Goal: Information Seeking & Learning: Learn about a topic

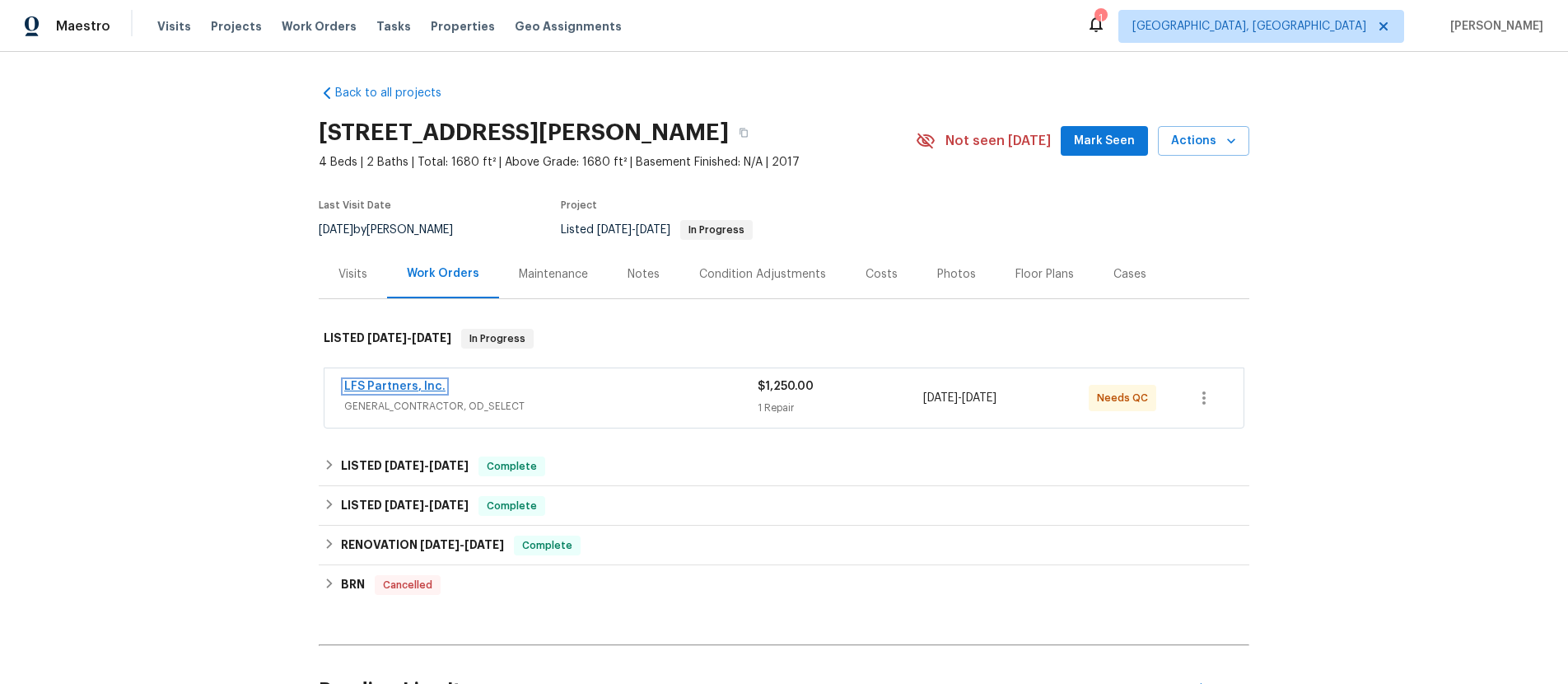
click at [403, 388] on link "LFS Partners, Inc." at bounding box center [395, 387] width 101 height 12
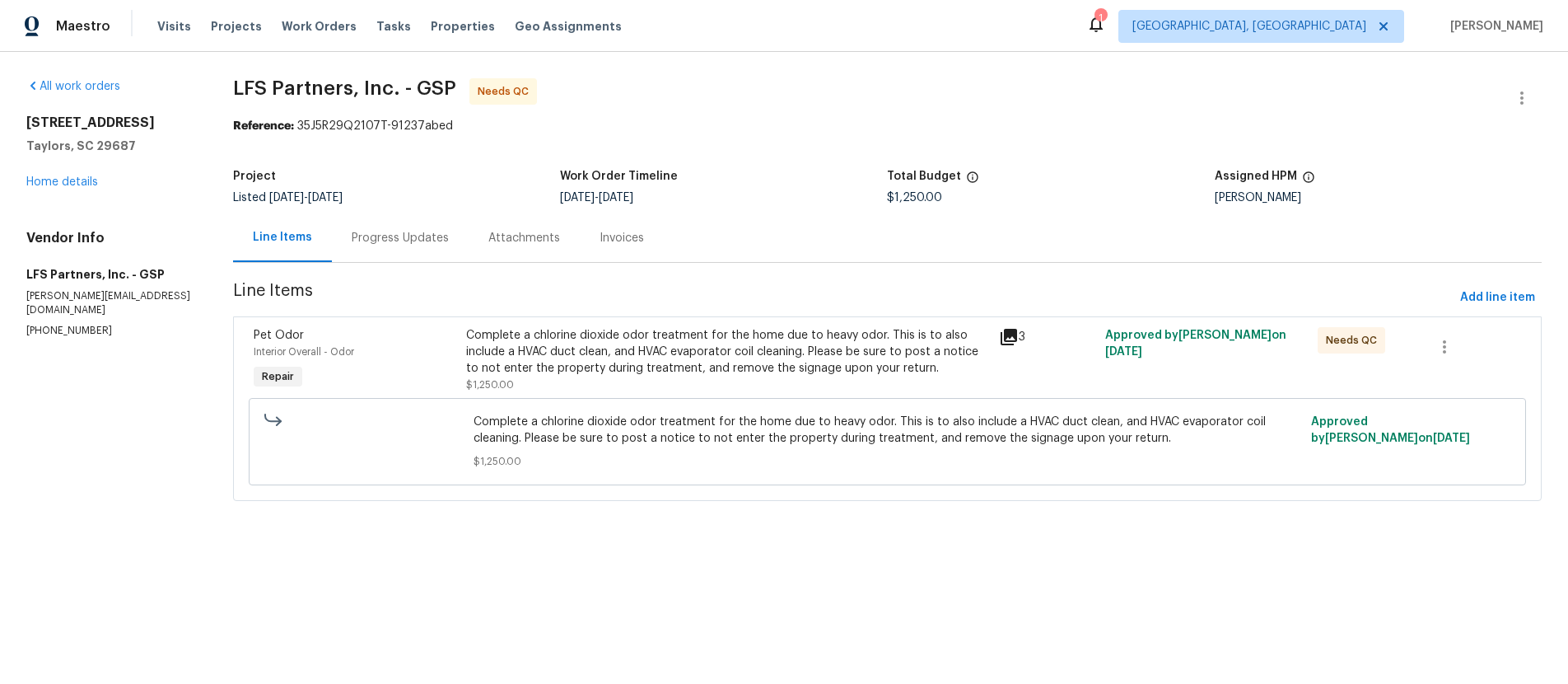
click at [607, 239] on div "Invoices" at bounding box center [621, 238] width 44 height 17
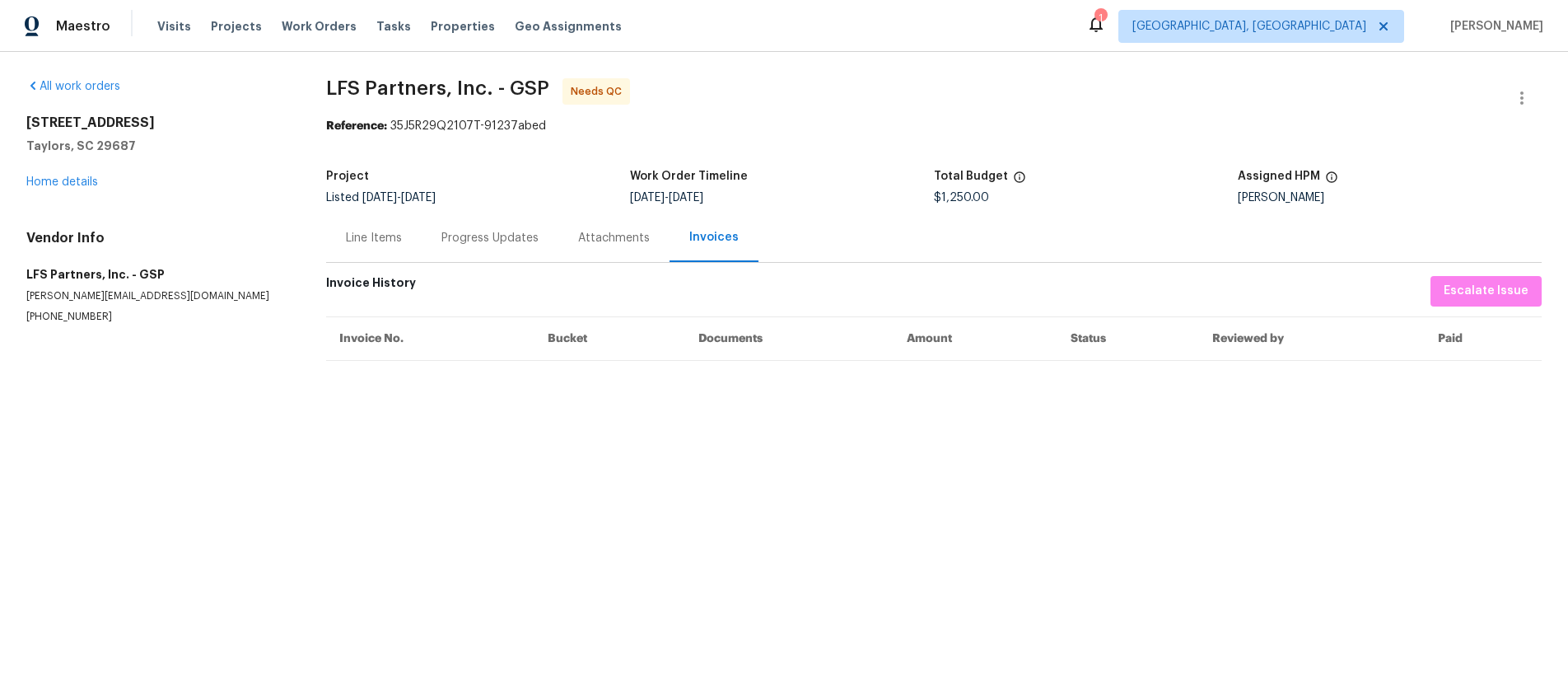
click at [258, 254] on div "Vendor Info LFS Partners, Inc. - GSP [EMAIL_ADDRESS][DOMAIN_NAME] [PHONE_NUMBER]" at bounding box center [157, 276] width 261 height 94
click at [374, 232] on div "Line Items" at bounding box center [373, 238] width 56 height 17
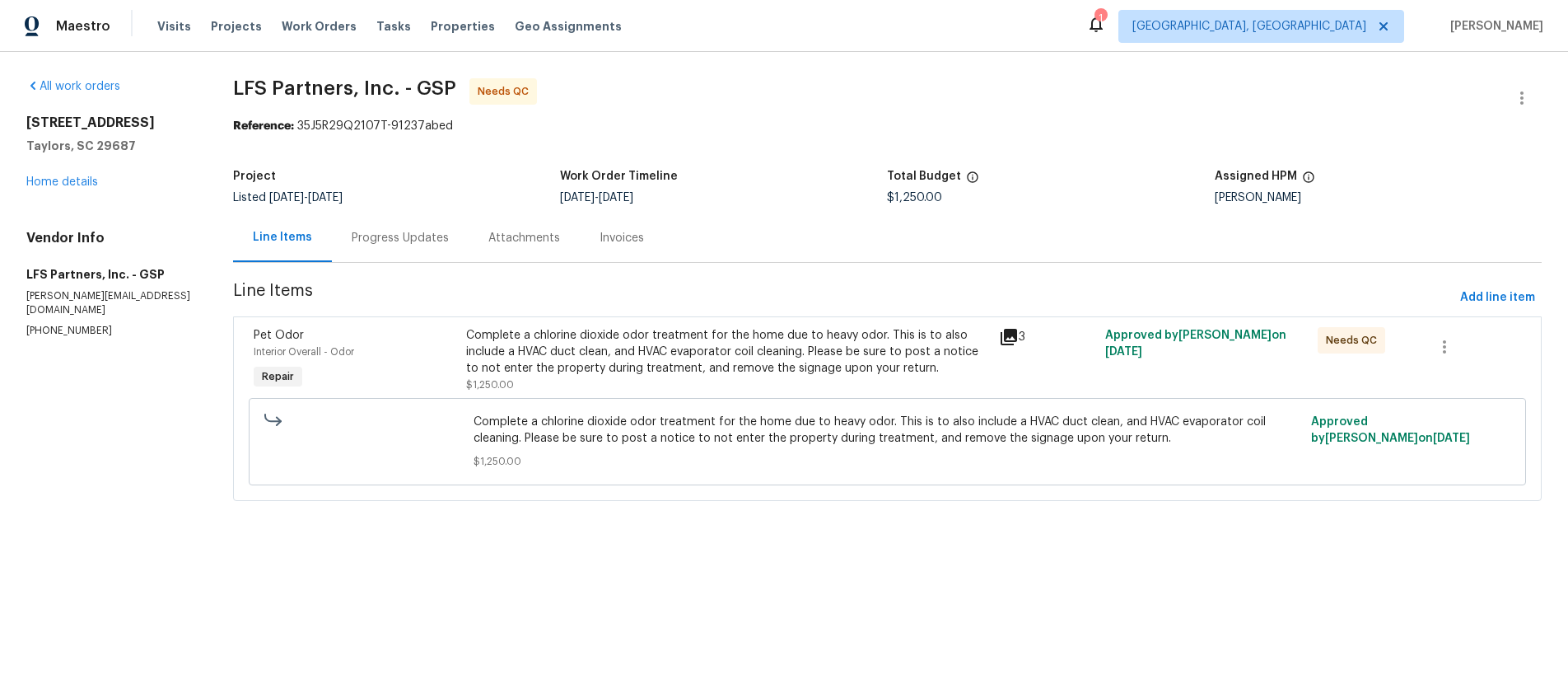
click at [397, 243] on div "Progress Updates" at bounding box center [400, 238] width 97 height 17
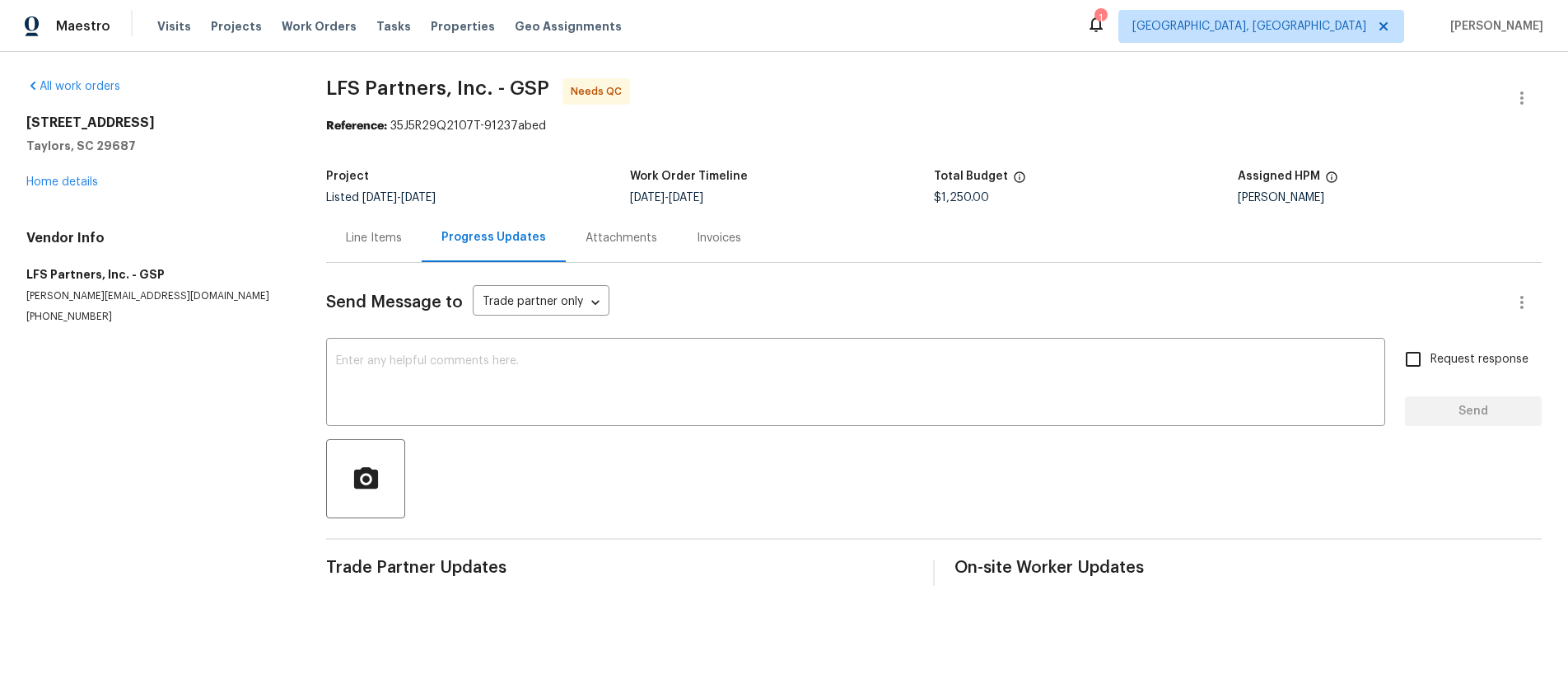
click at [476, 246] on div "Progress Updates" at bounding box center [493, 237] width 144 height 49
click at [720, 241] on div "Invoices" at bounding box center [718, 238] width 44 height 17
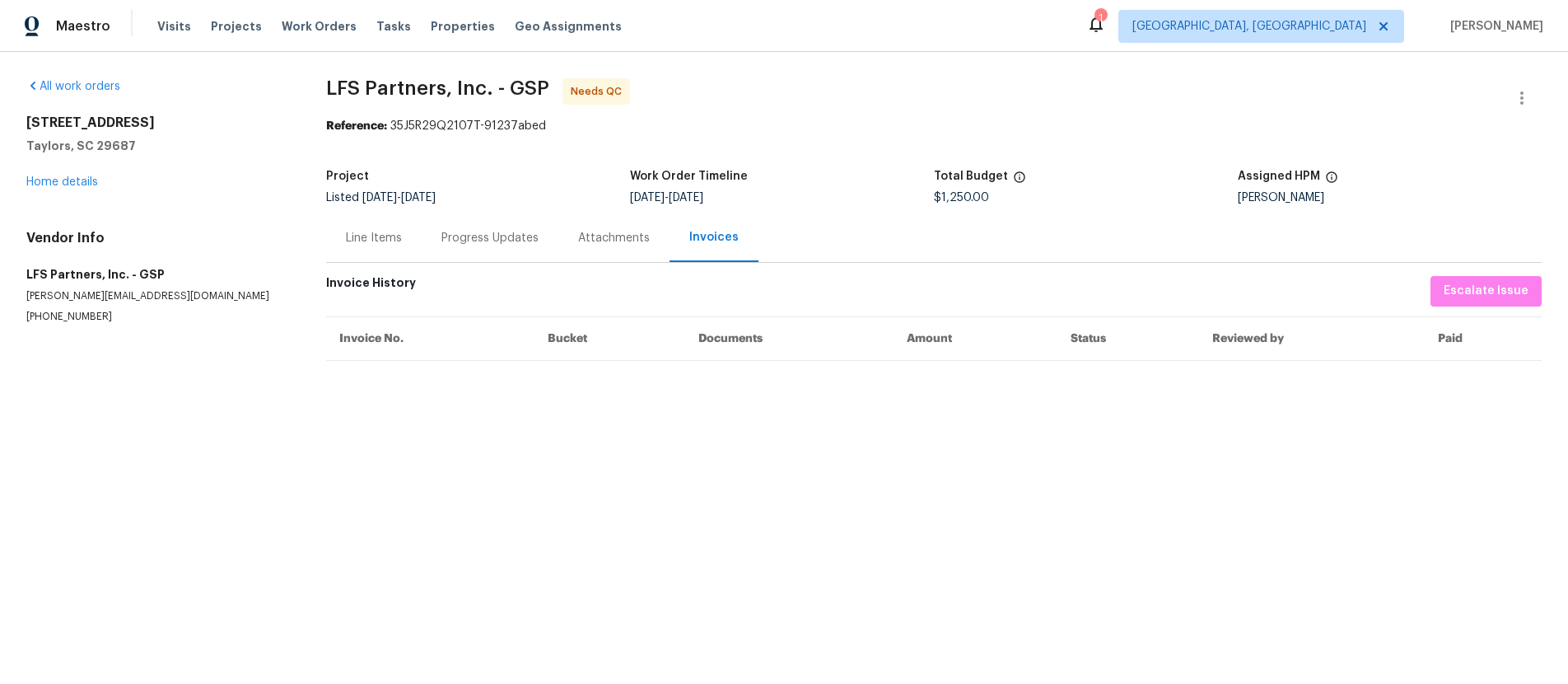
click at [371, 241] on div "Line Items" at bounding box center [373, 238] width 56 height 17
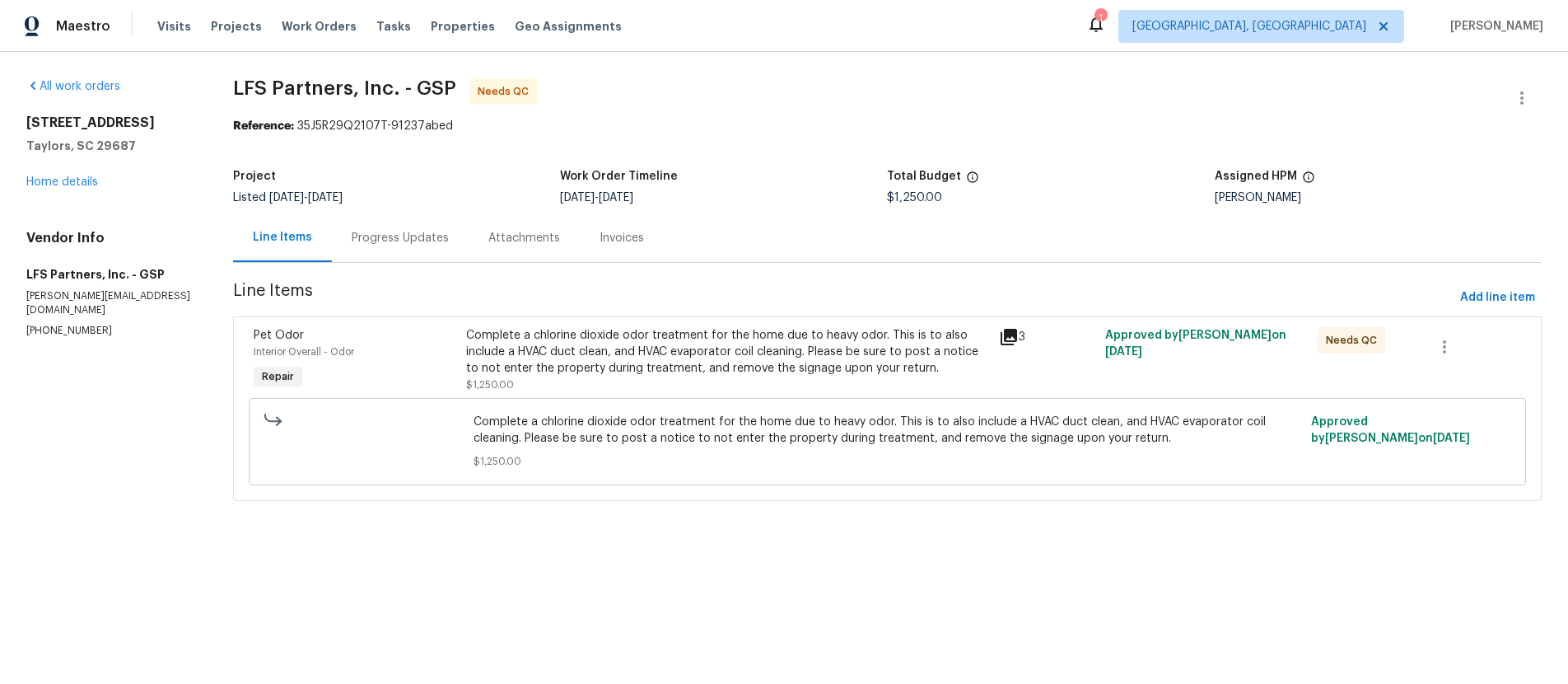
click at [1009, 333] on icon at bounding box center [1008, 337] width 17 height 17
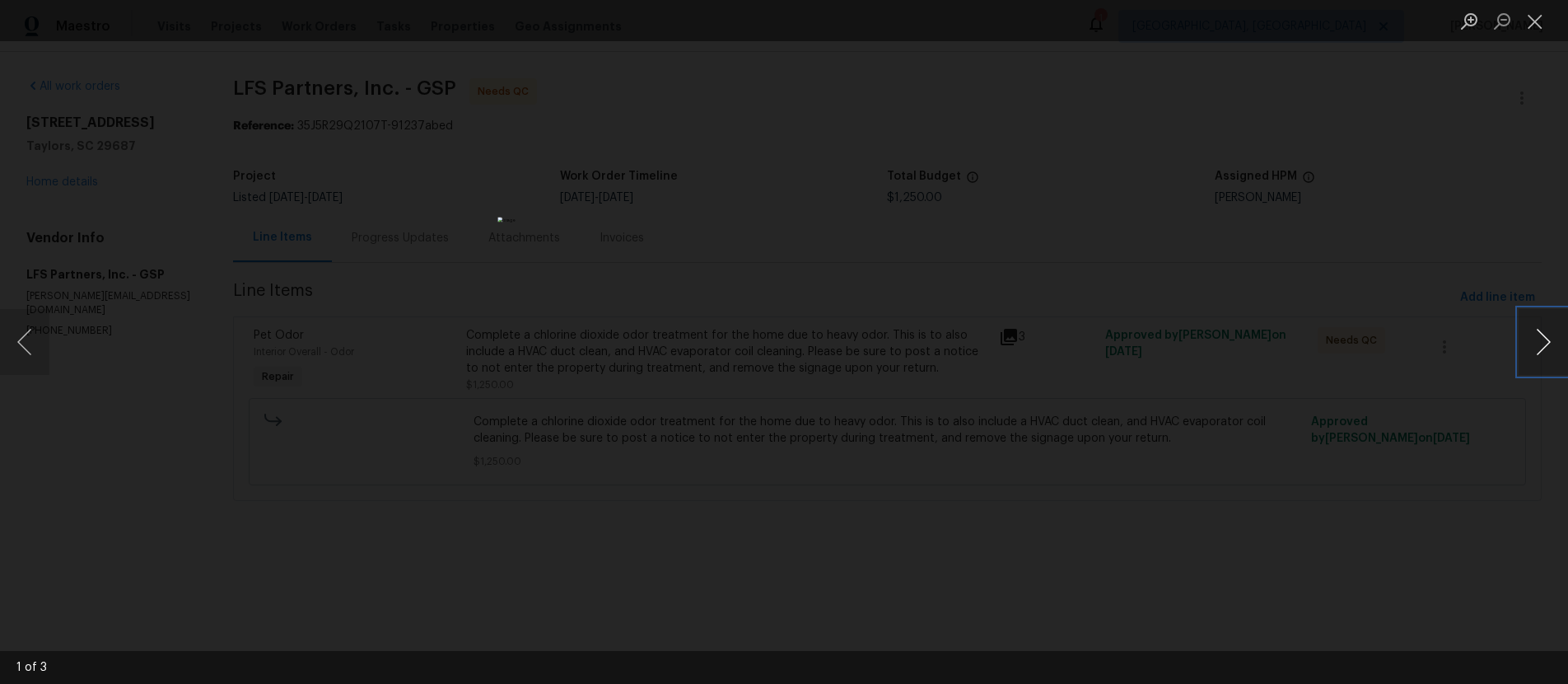
click at [1548, 339] on button "Next image" at bounding box center [1543, 342] width 50 height 66
click at [1396, 250] on div "Lightbox" at bounding box center [784, 342] width 1568 height 684
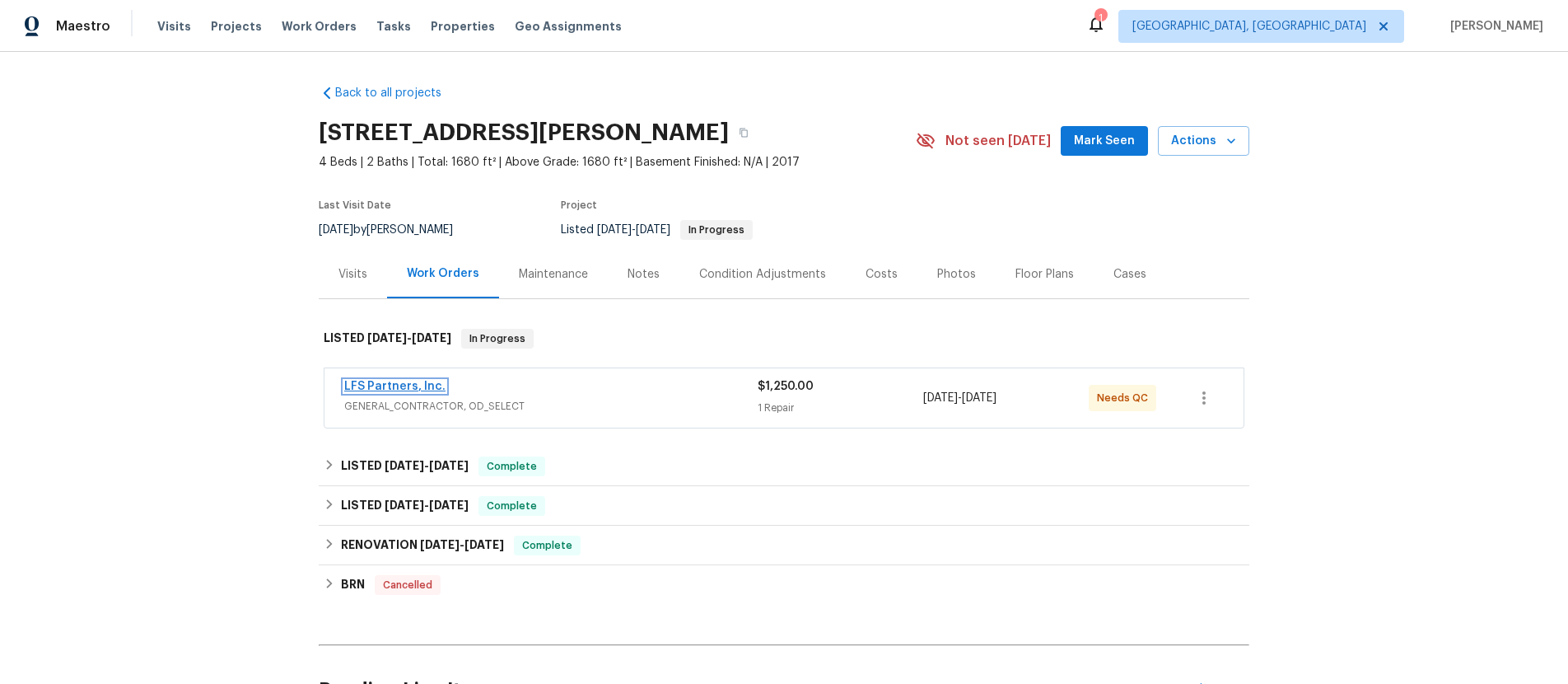
click at [397, 385] on link "LFS Partners, Inc." at bounding box center [395, 387] width 101 height 12
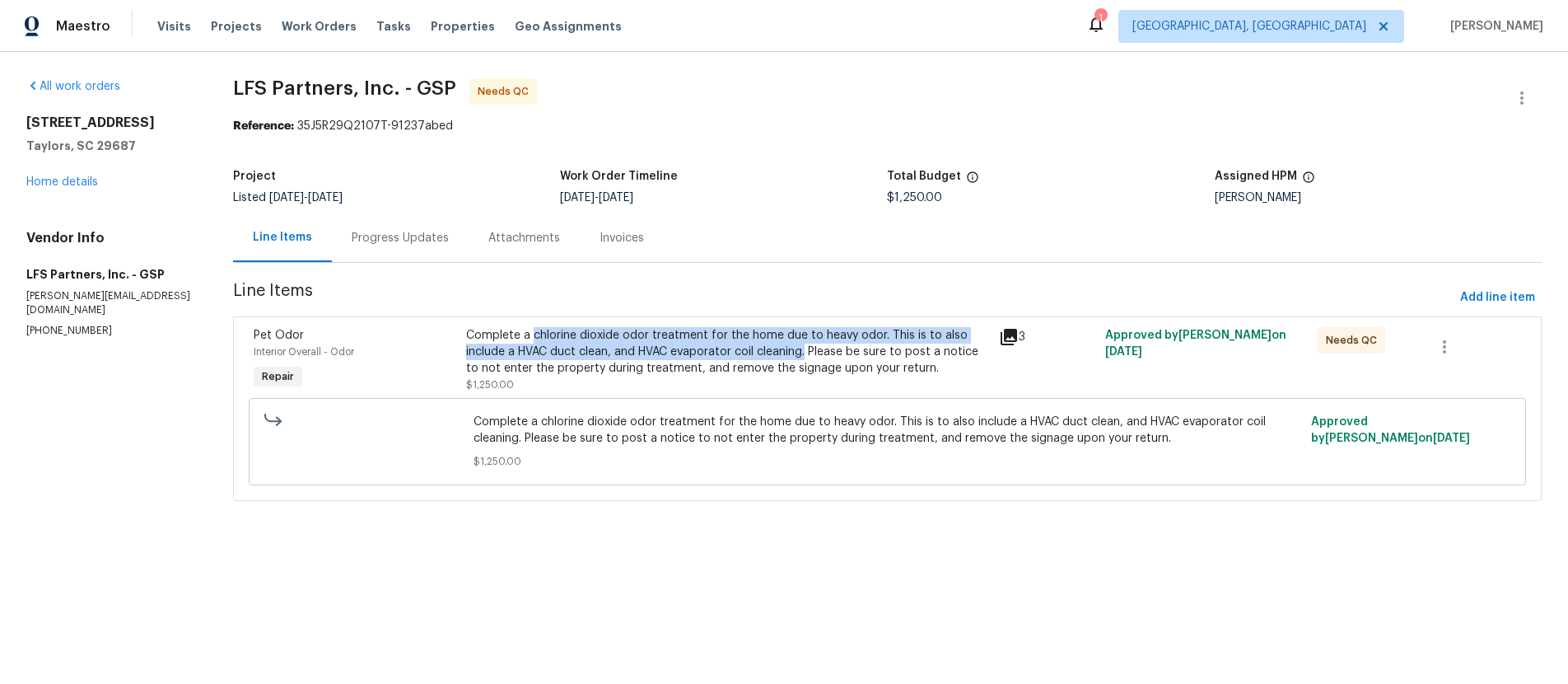
drag, startPoint x: 534, startPoint y: 335, endPoint x: 808, endPoint y: 353, distance: 274.6
click at [808, 353] on div "Complete a chlorine dioxide odor treatment for the home due to heavy odor. This…" at bounding box center [727, 352] width 522 height 50
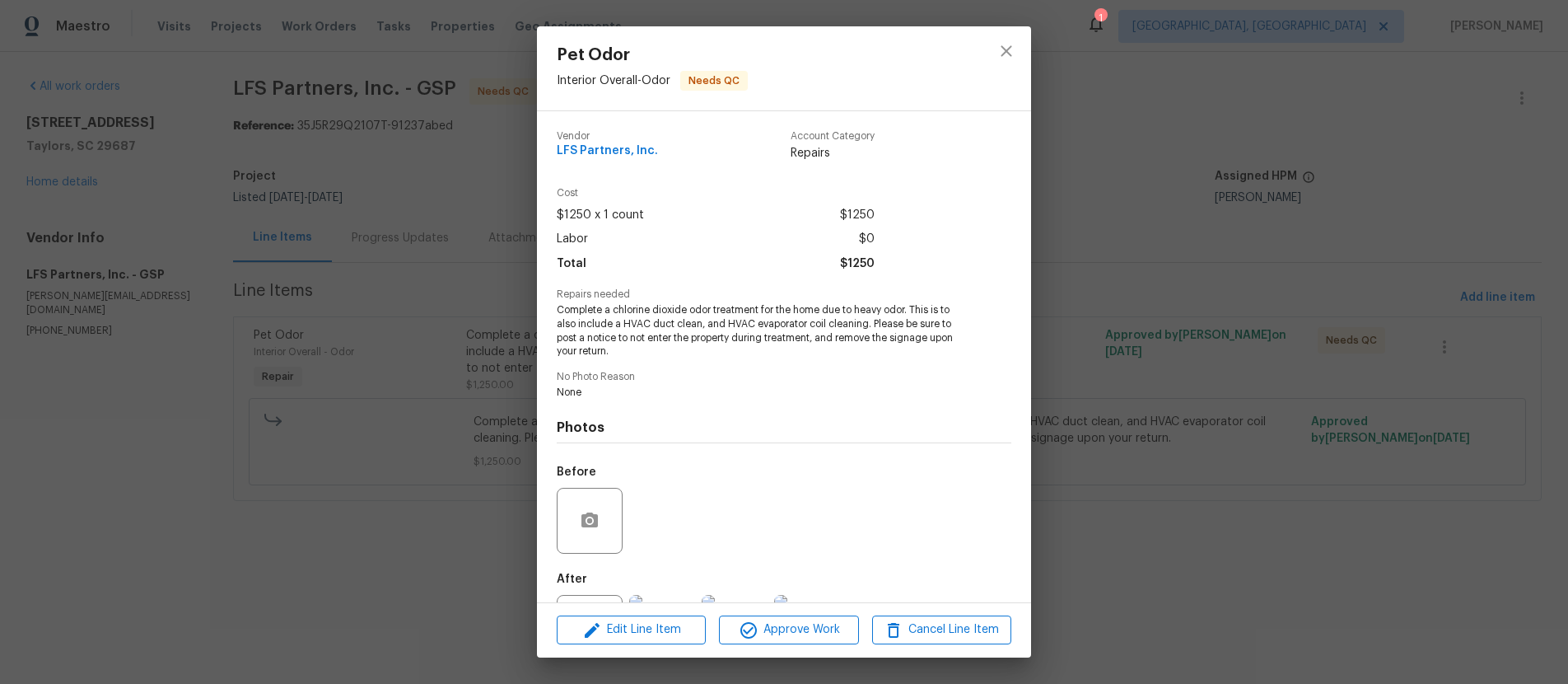
drag, startPoint x: 651, startPoint y: 309, endPoint x: 791, endPoint y: 325, distance: 140.9
click at [791, 325] on span "Complete a chlorine dioxide odor treatment for the home due to heavy odor. This…" at bounding box center [762, 331] width 409 height 55
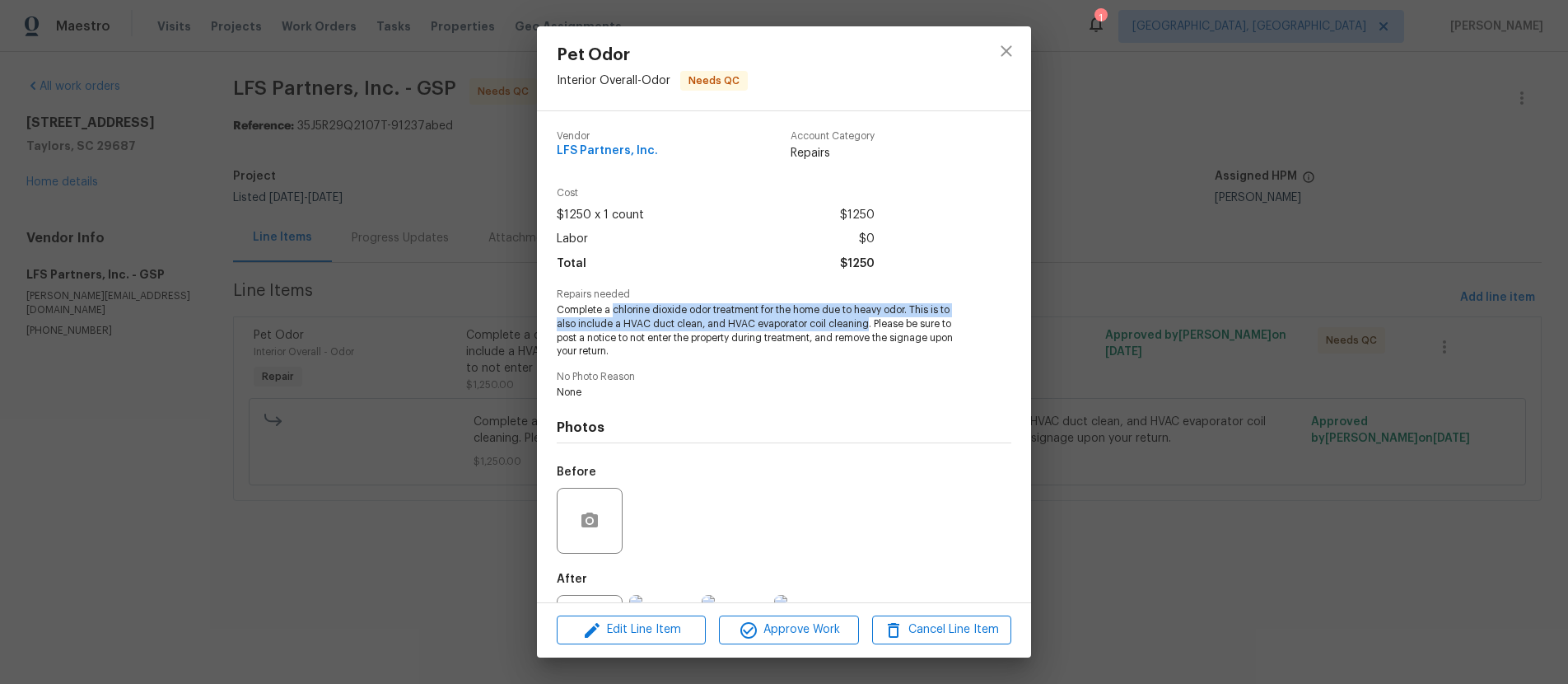
drag, startPoint x: 612, startPoint y: 308, endPoint x: 869, endPoint y: 322, distance: 257.4
click at [869, 322] on span "Complete a chlorine dioxide odor treatment for the home due to heavy odor. This…" at bounding box center [762, 331] width 409 height 55
copy span "chlorine dioxide odor treatment for the home due to heavy odor. This is to also…"
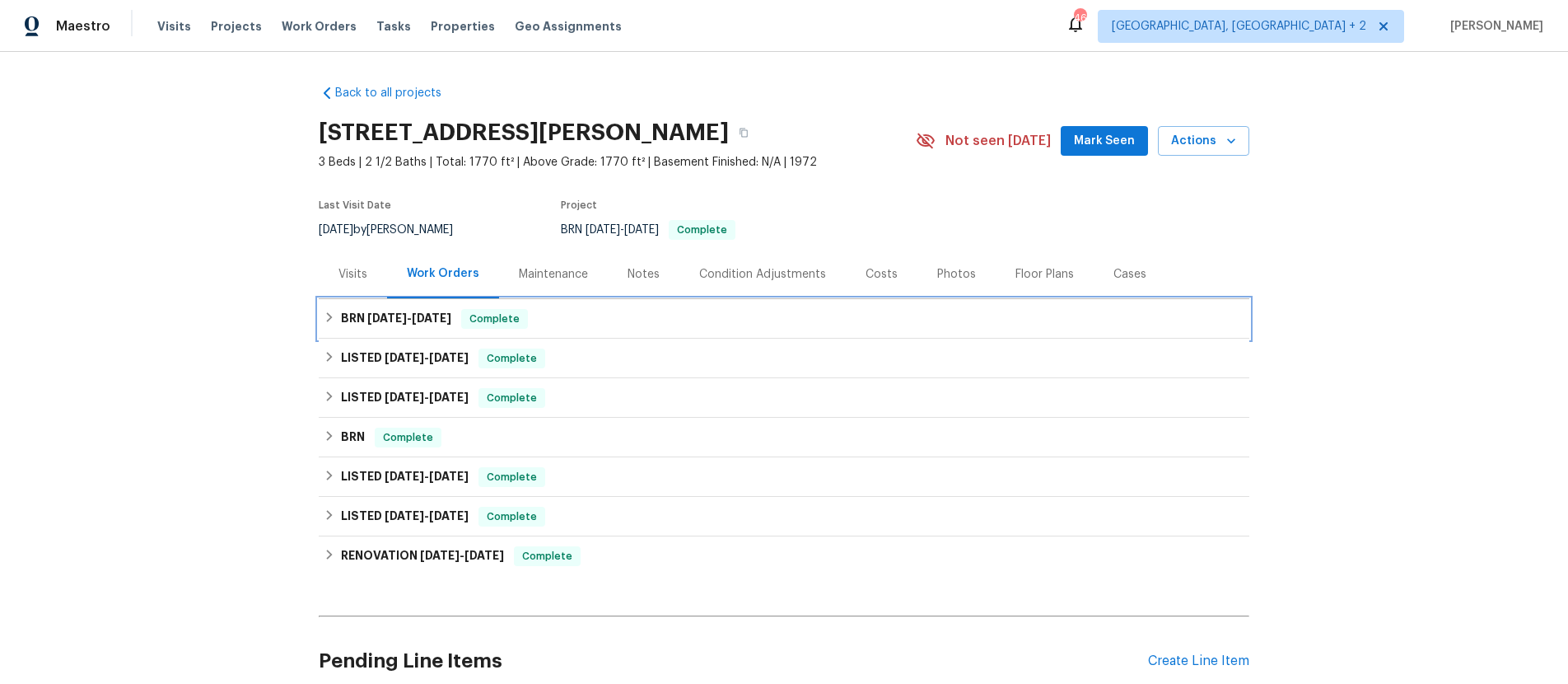
click at [359, 308] on h6 "BRN [DATE] - [DATE]" at bounding box center [395, 319] width 110 height 20
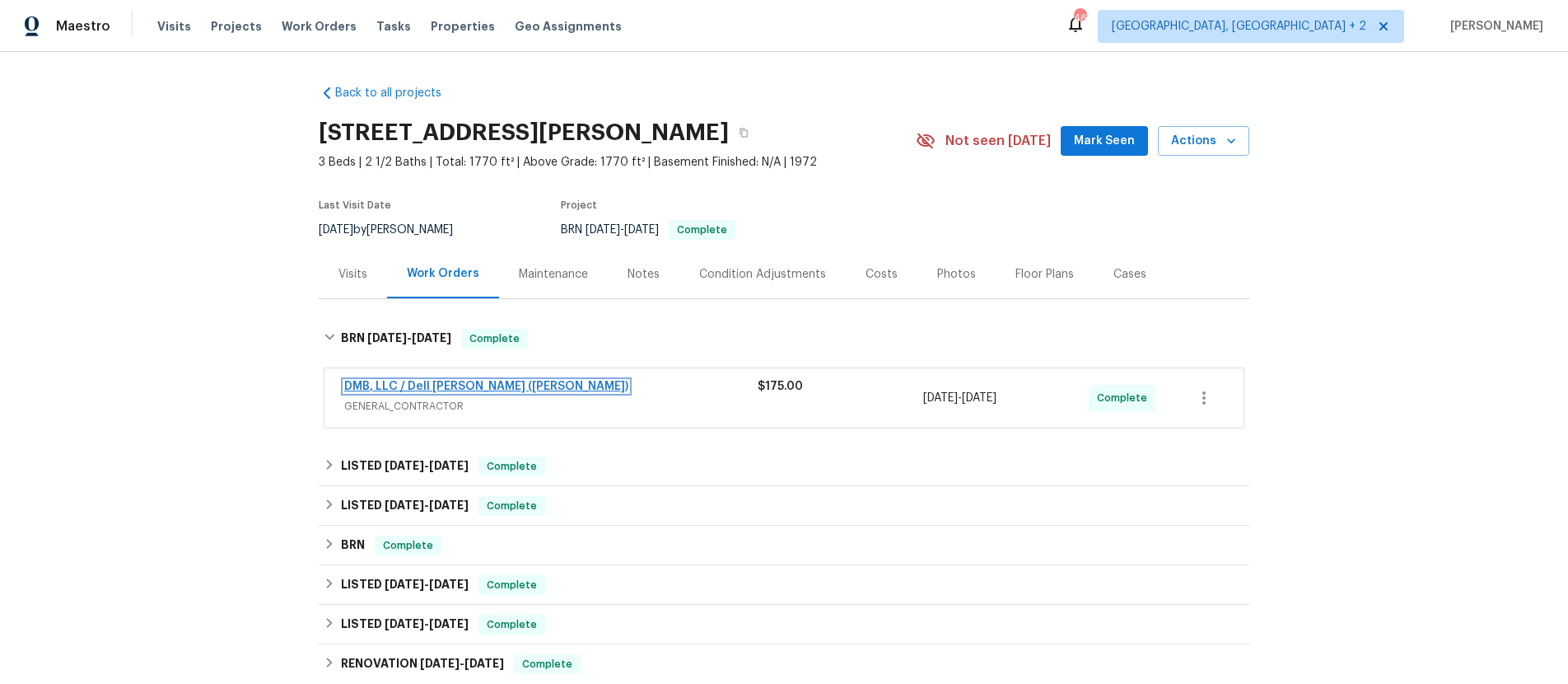
click at [424, 381] on link "DMB, LLC / Dell [PERSON_NAME] ([PERSON_NAME])" at bounding box center [486, 387] width 284 height 12
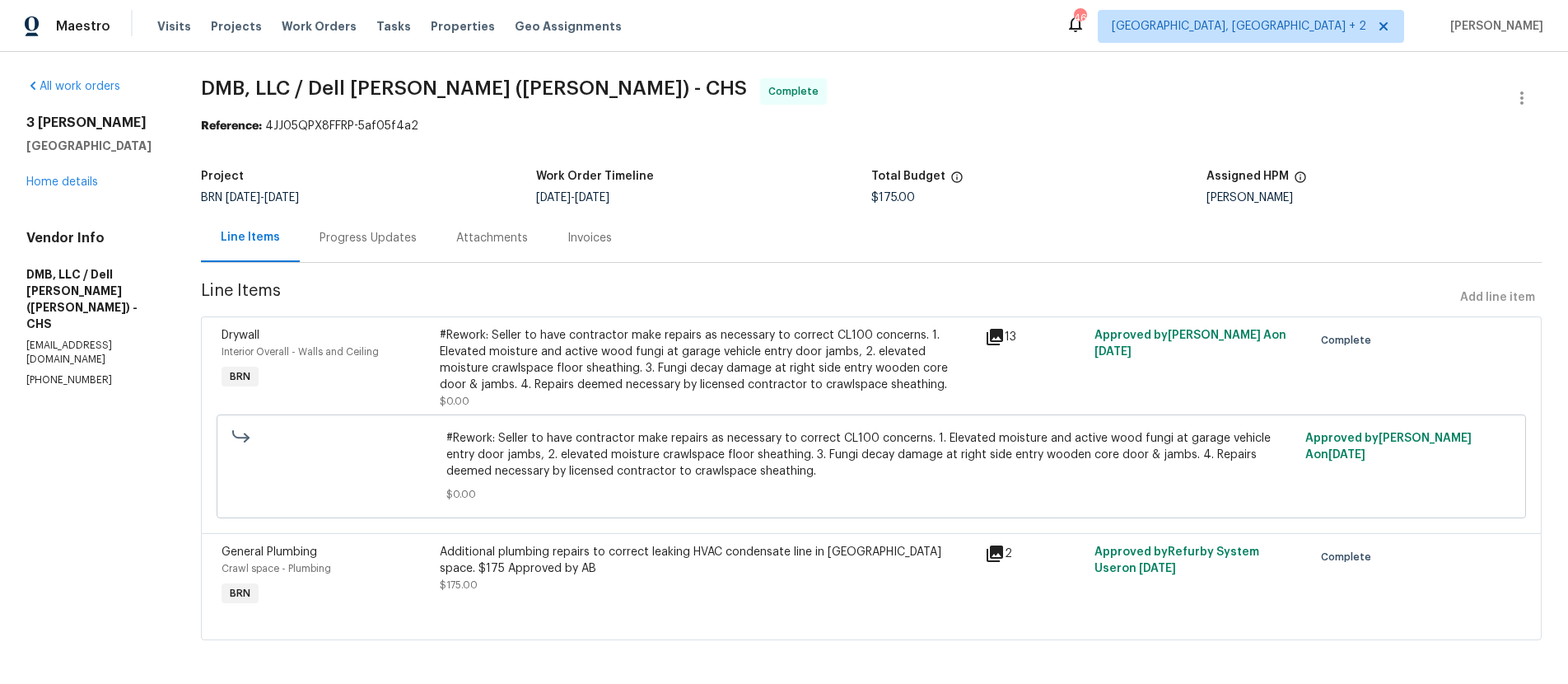
click at [570, 238] on div "Invoices" at bounding box center [589, 238] width 44 height 17
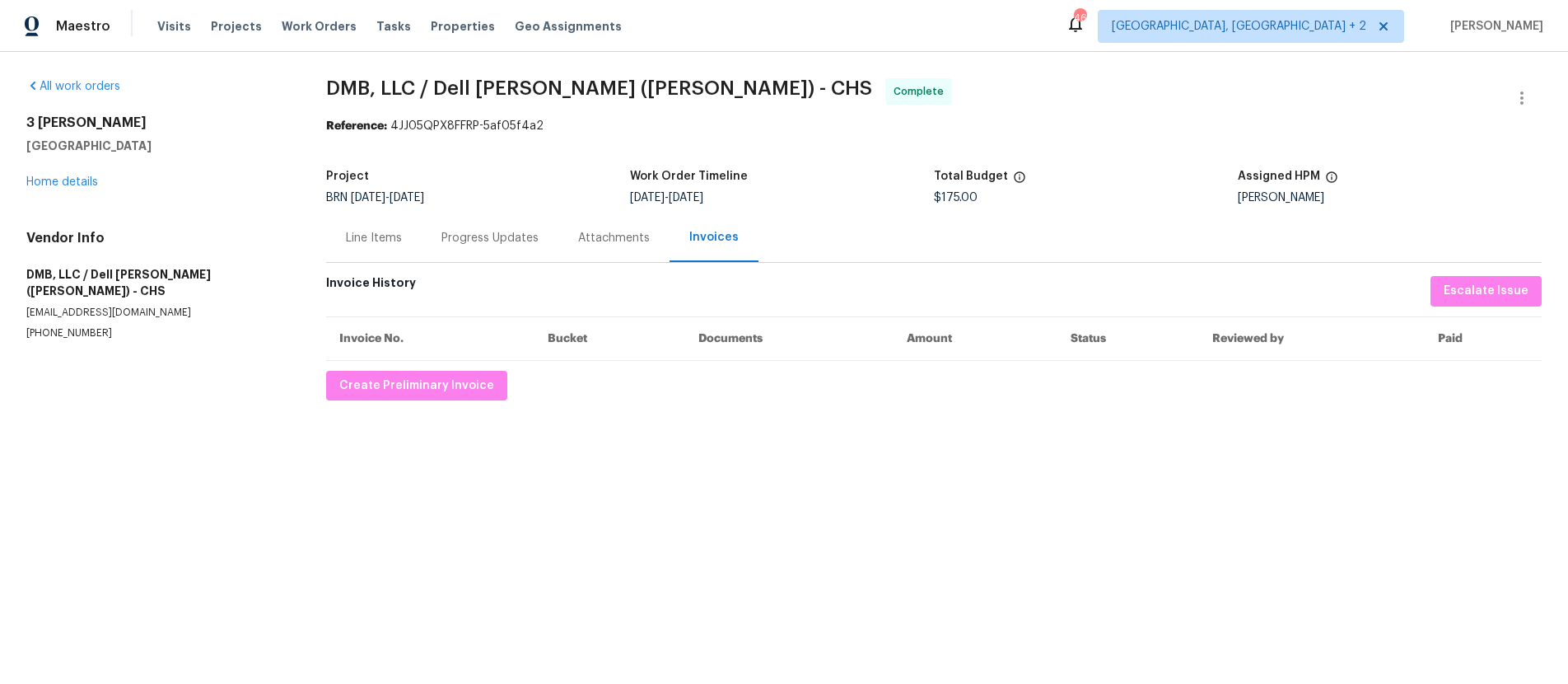
click at [382, 241] on div "Line Items" at bounding box center [373, 238] width 56 height 17
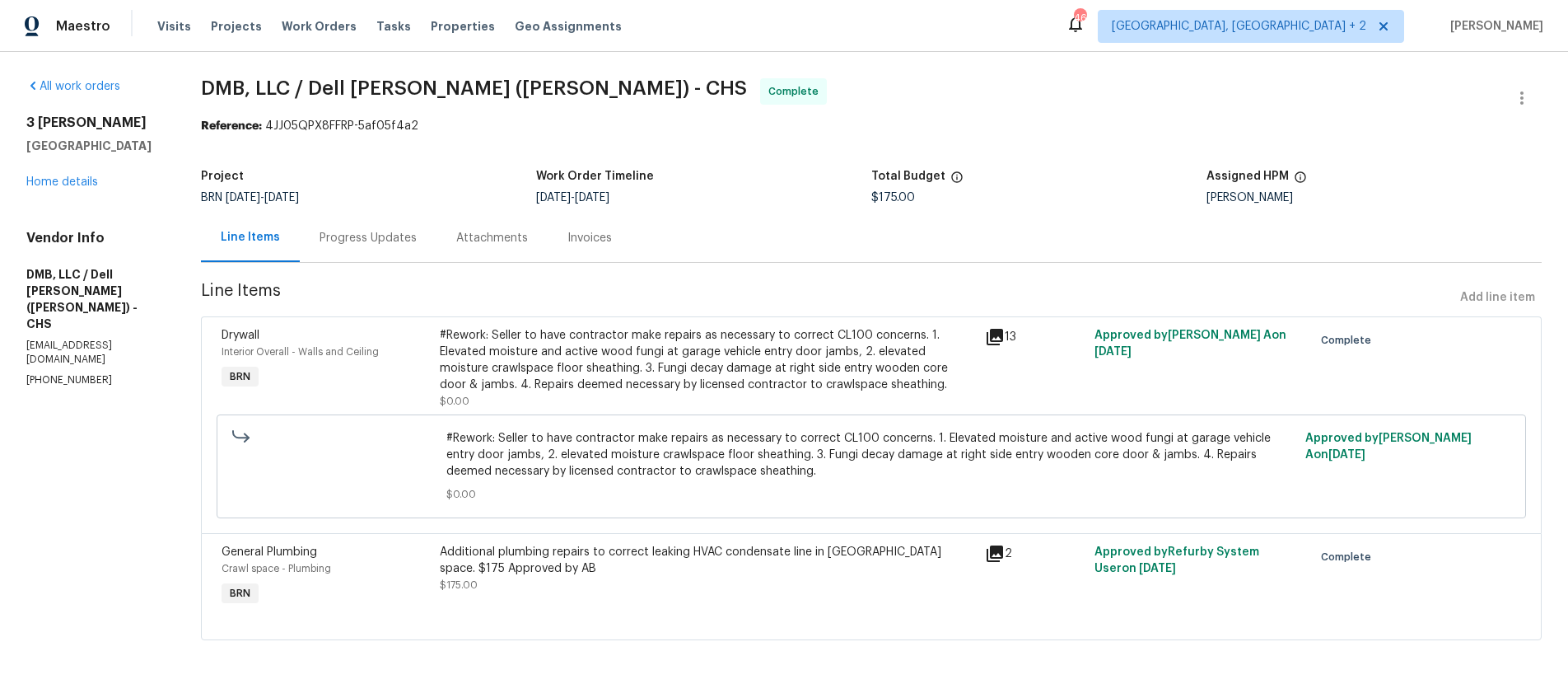
click at [1001, 337] on icon at bounding box center [995, 337] width 17 height 17
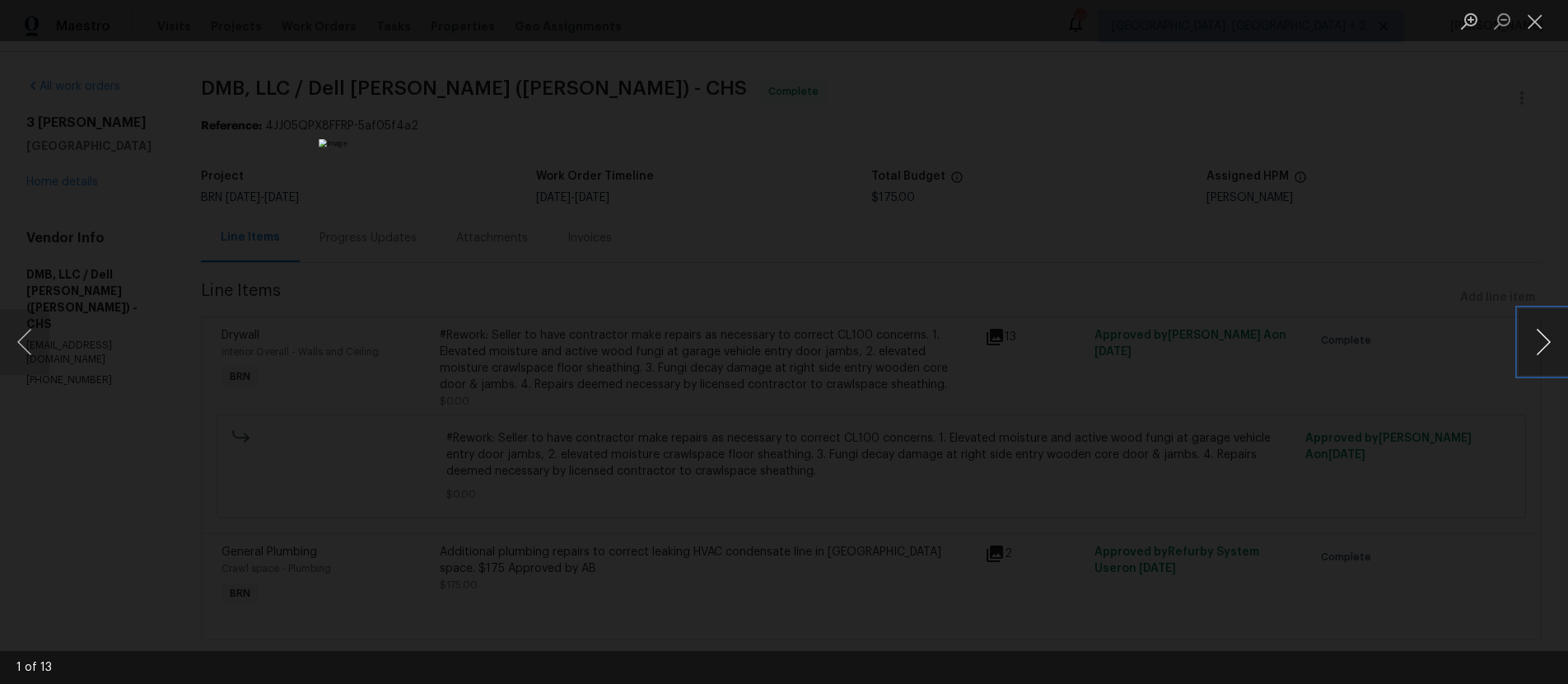
click at [1562, 345] on button "Next image" at bounding box center [1543, 342] width 50 height 66
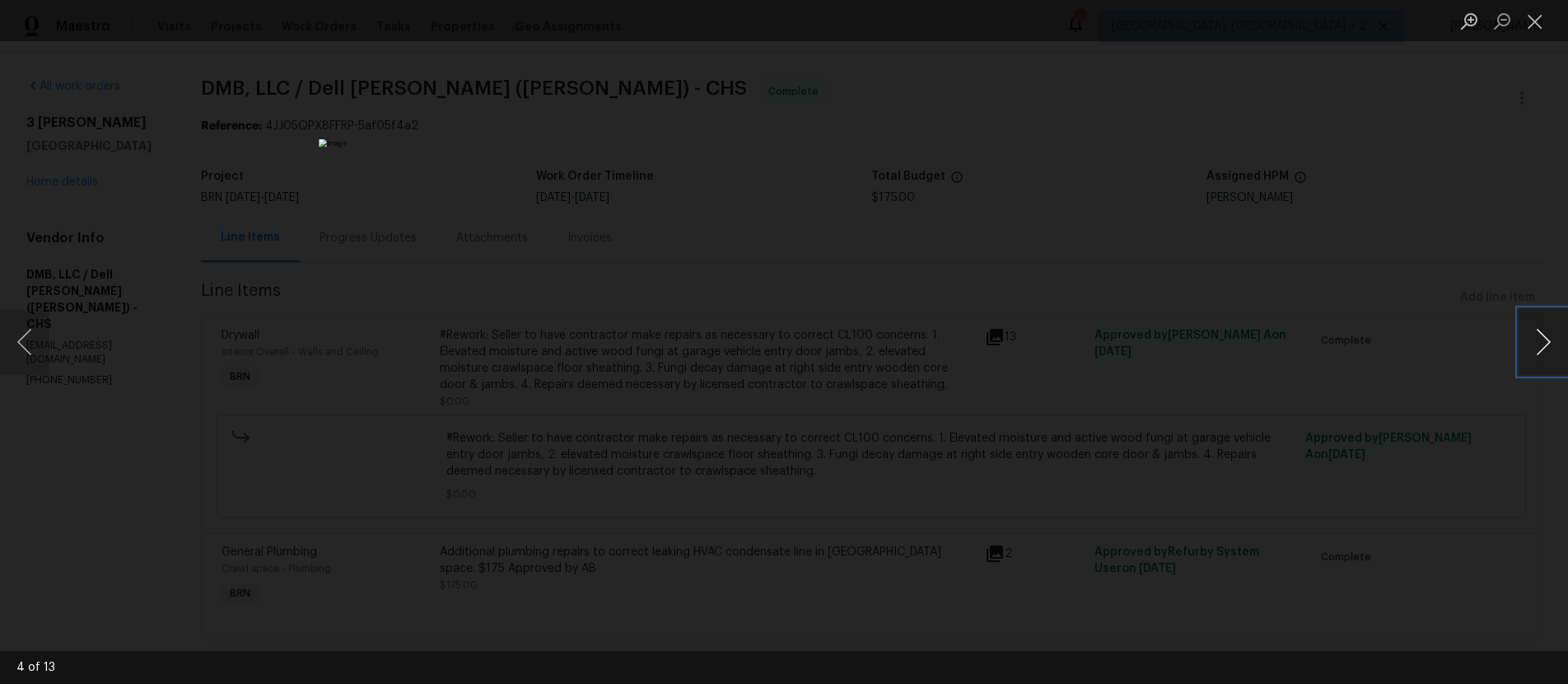
click at [1562, 345] on button "Next image" at bounding box center [1543, 342] width 50 height 66
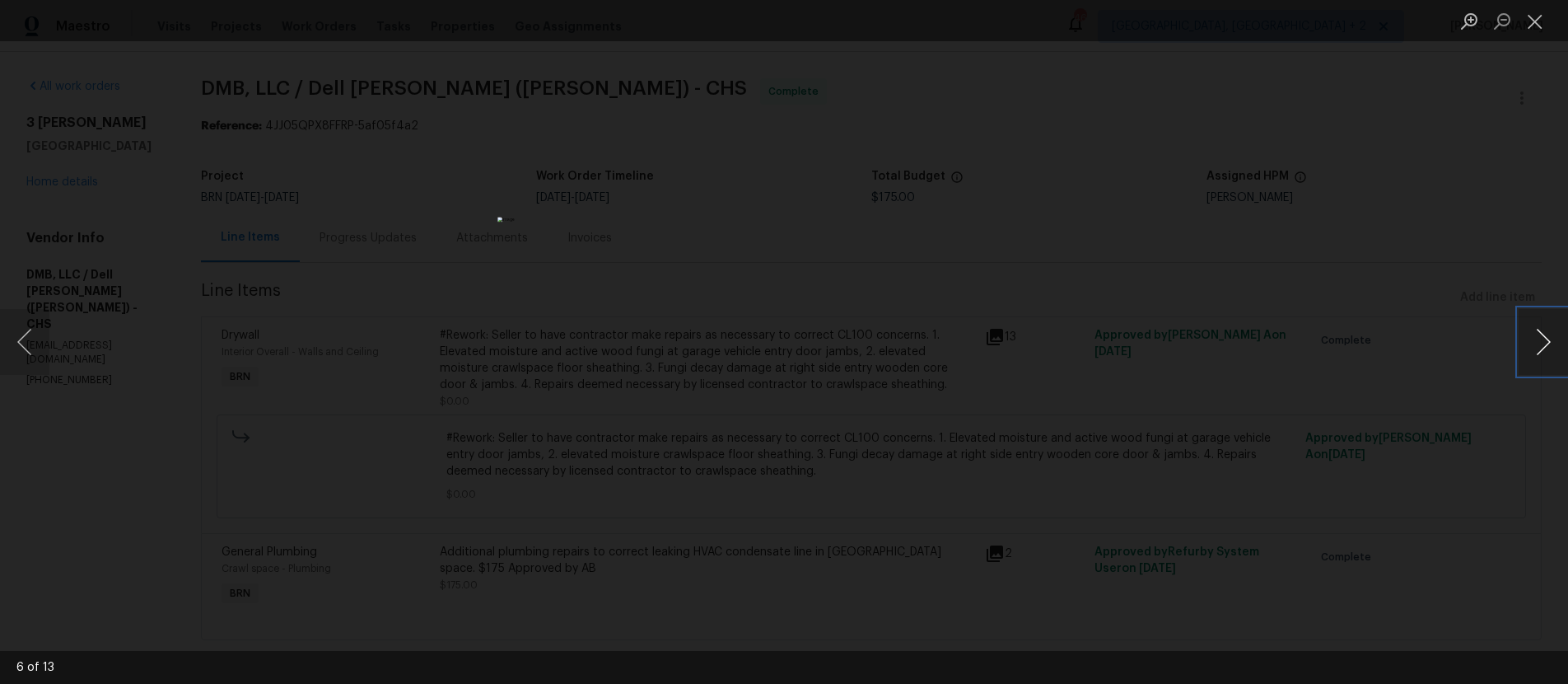
click at [1562, 345] on button "Next image" at bounding box center [1543, 342] width 50 height 66
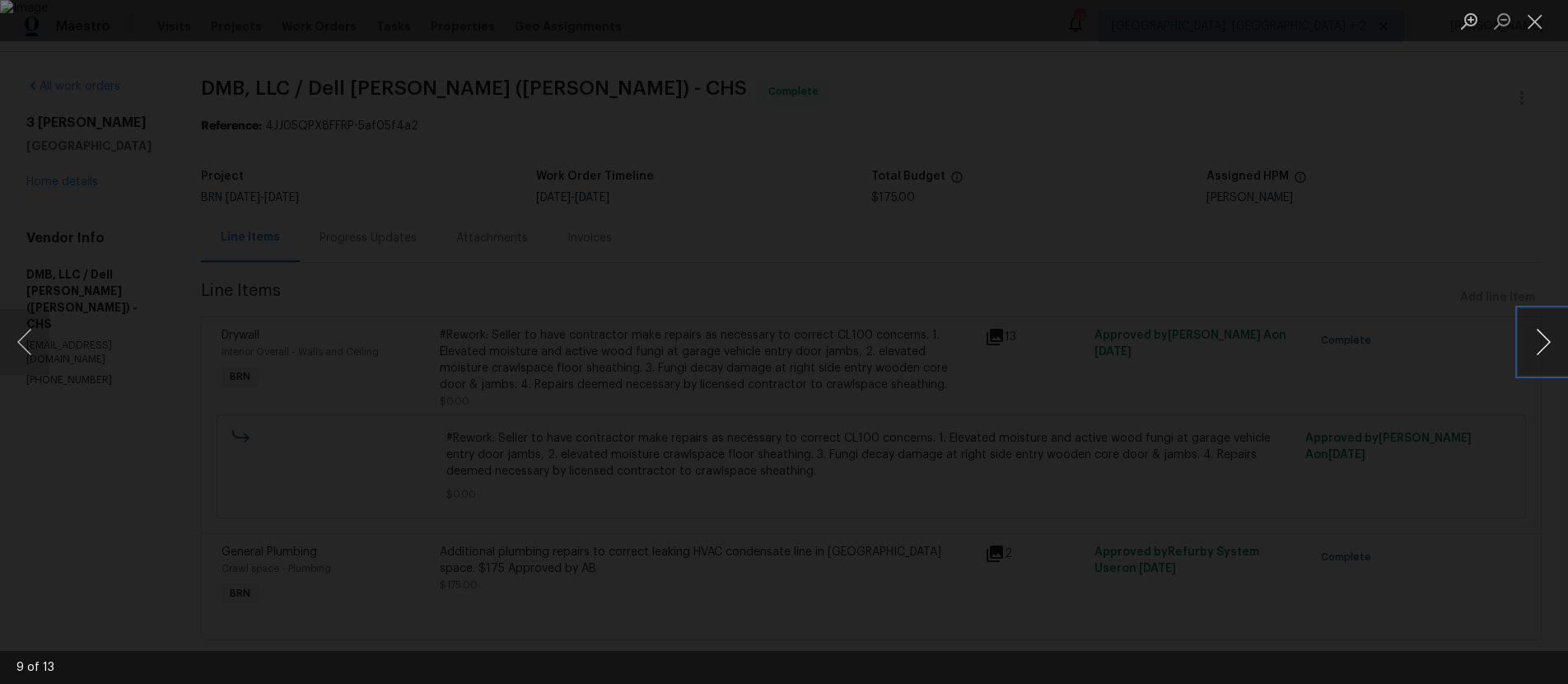
click at [1562, 345] on button "Next image" at bounding box center [1543, 342] width 50 height 66
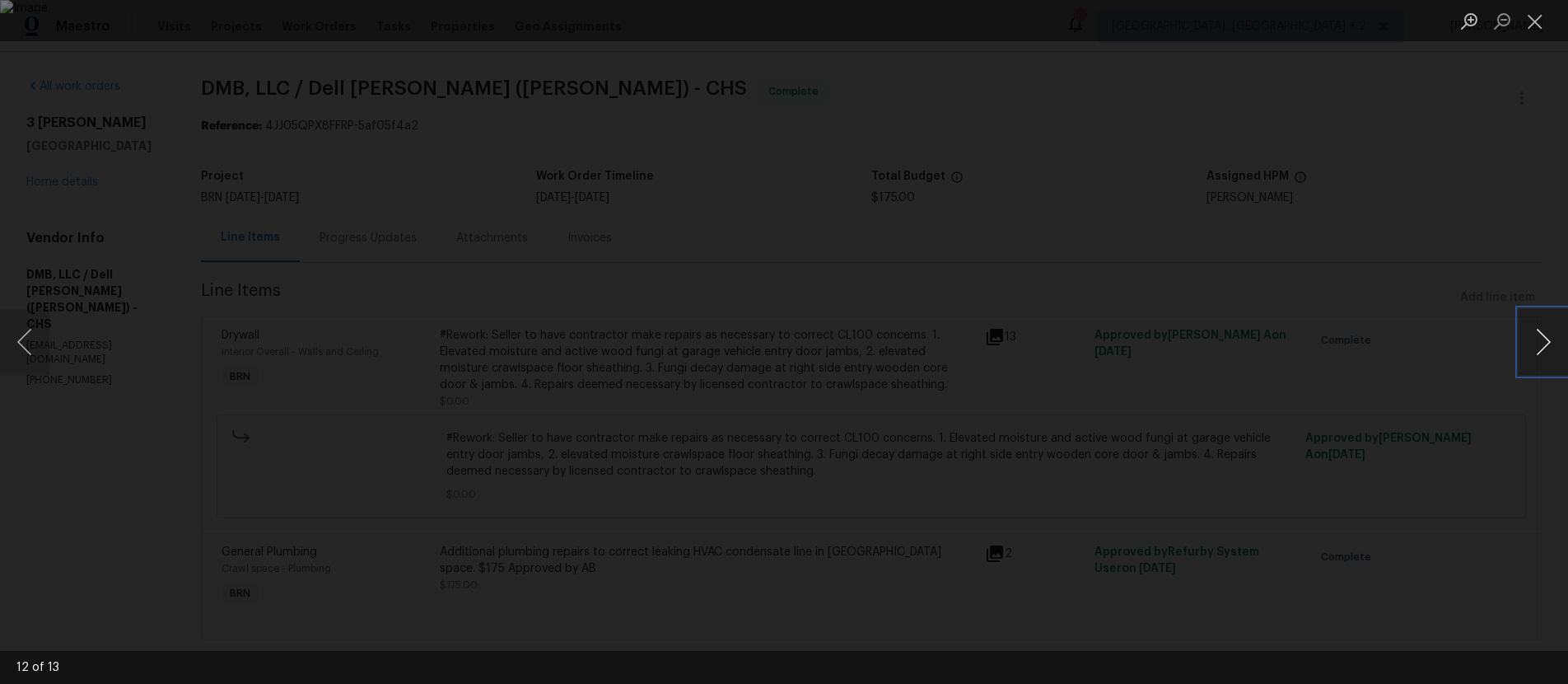
click at [1562, 345] on button "Next image" at bounding box center [1543, 342] width 50 height 66
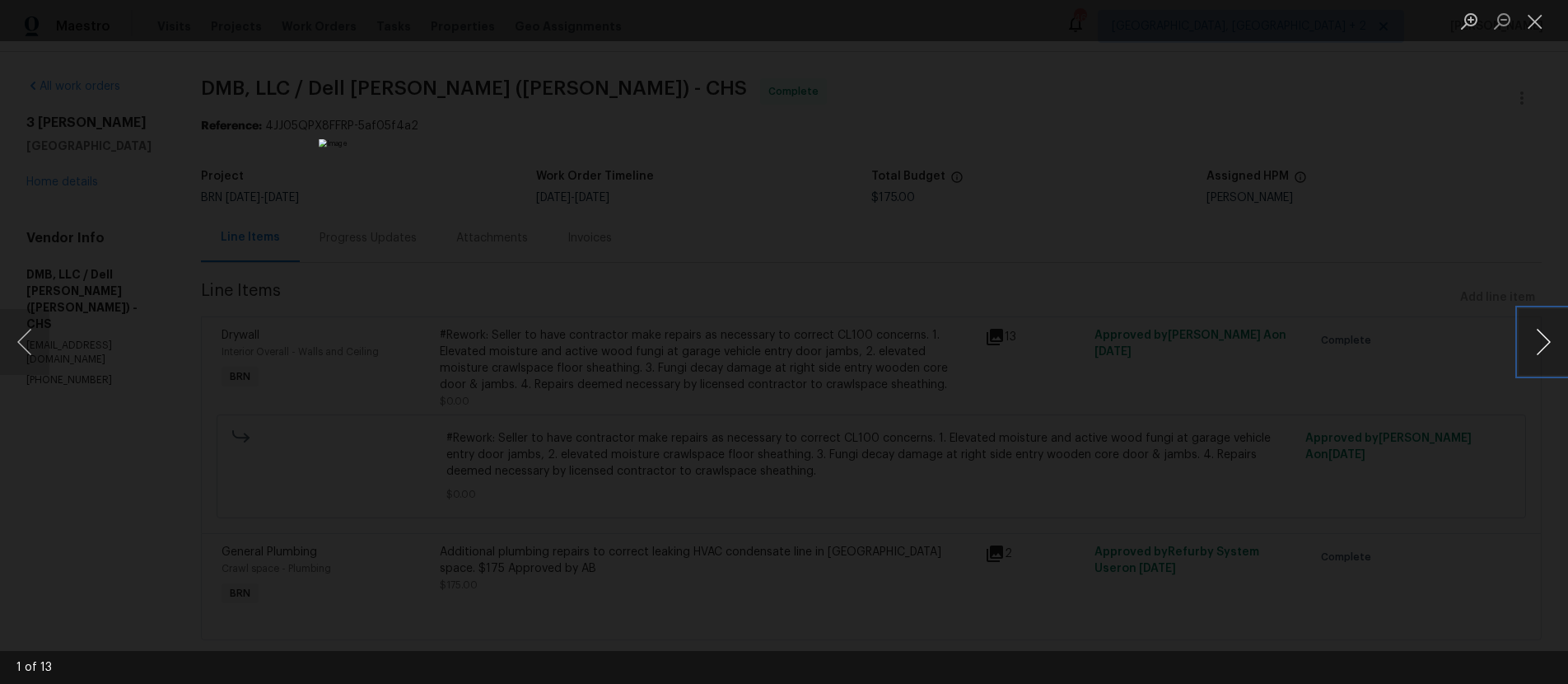
click at [1562, 345] on button "Next image" at bounding box center [1543, 342] width 50 height 66
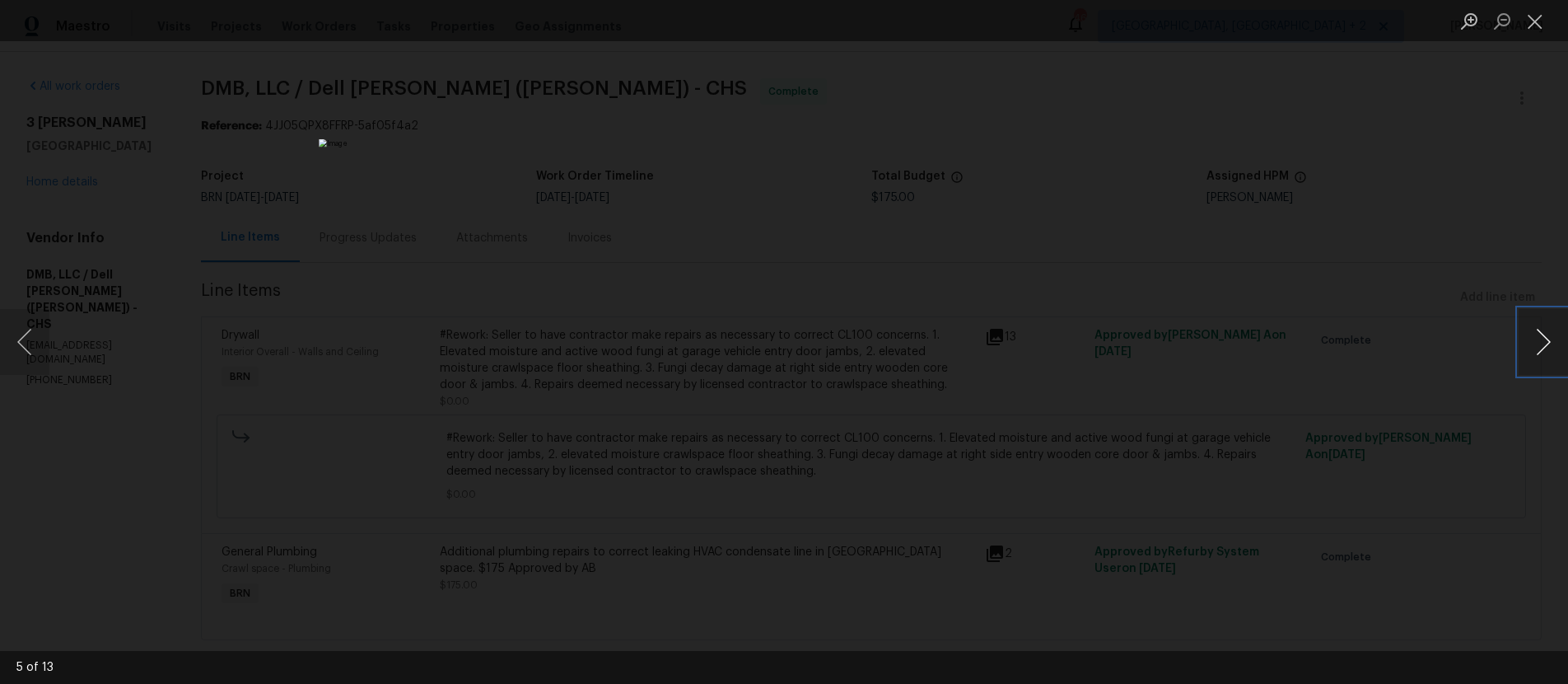
click at [1562, 345] on button "Next image" at bounding box center [1543, 342] width 50 height 66
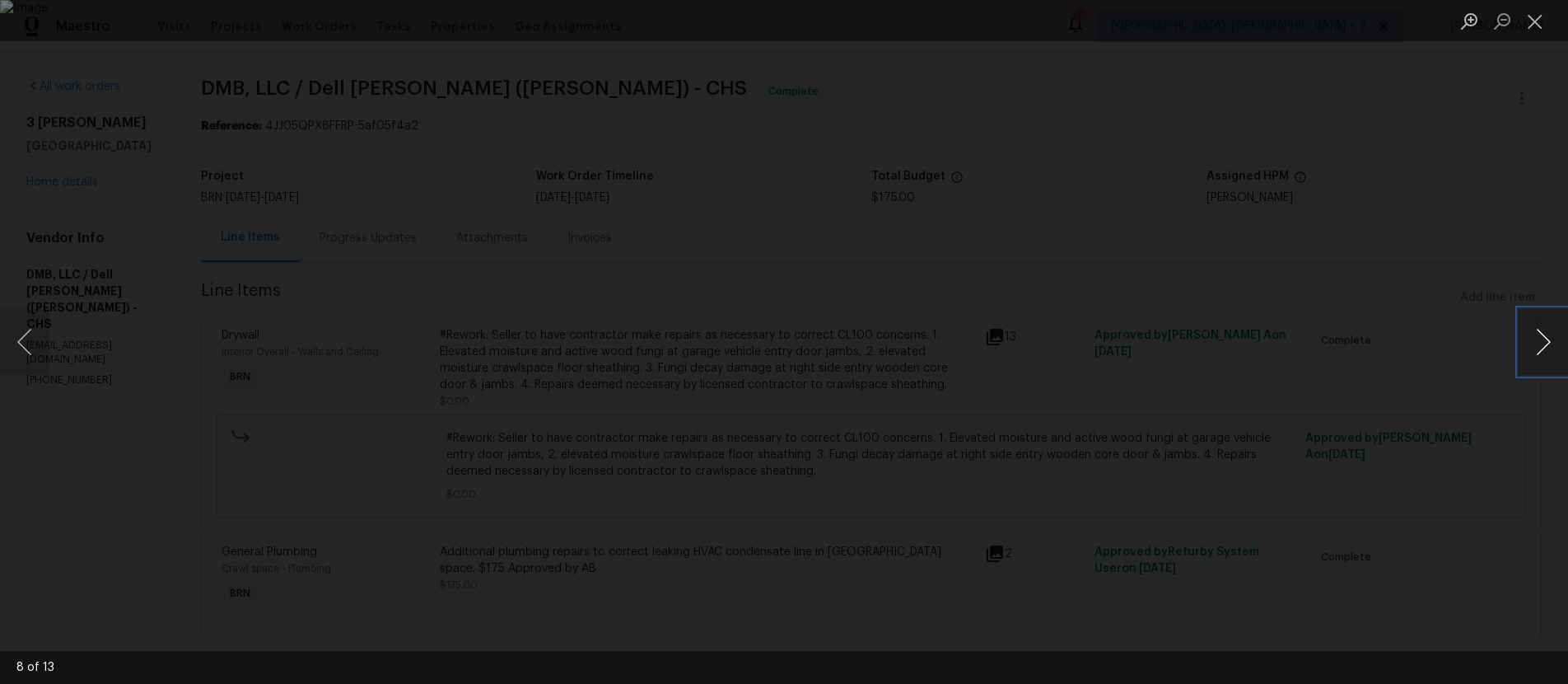
click at [1562, 345] on button "Next image" at bounding box center [1543, 342] width 50 height 66
click at [1385, 364] on div "Lightbox" at bounding box center [784, 342] width 1568 height 684
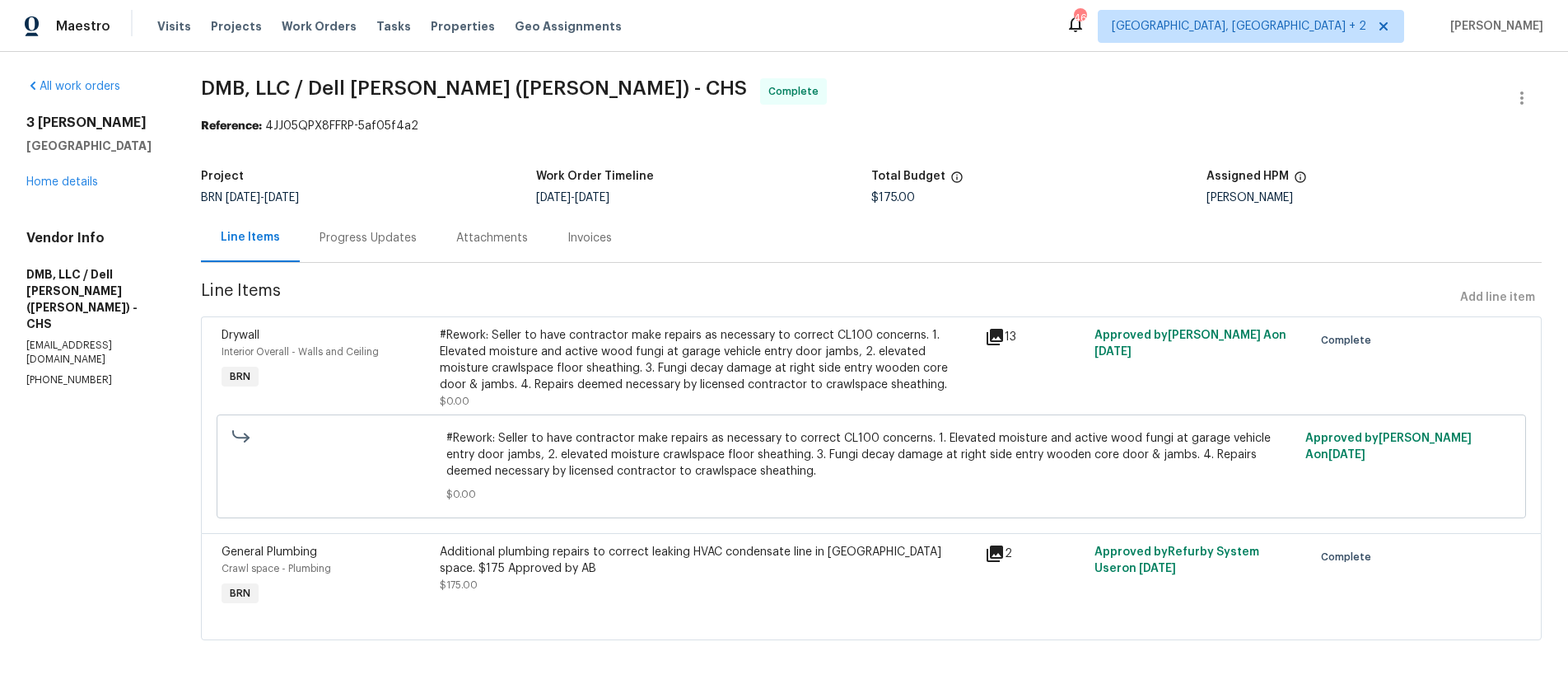
click at [995, 551] on icon at bounding box center [995, 554] width 17 height 17
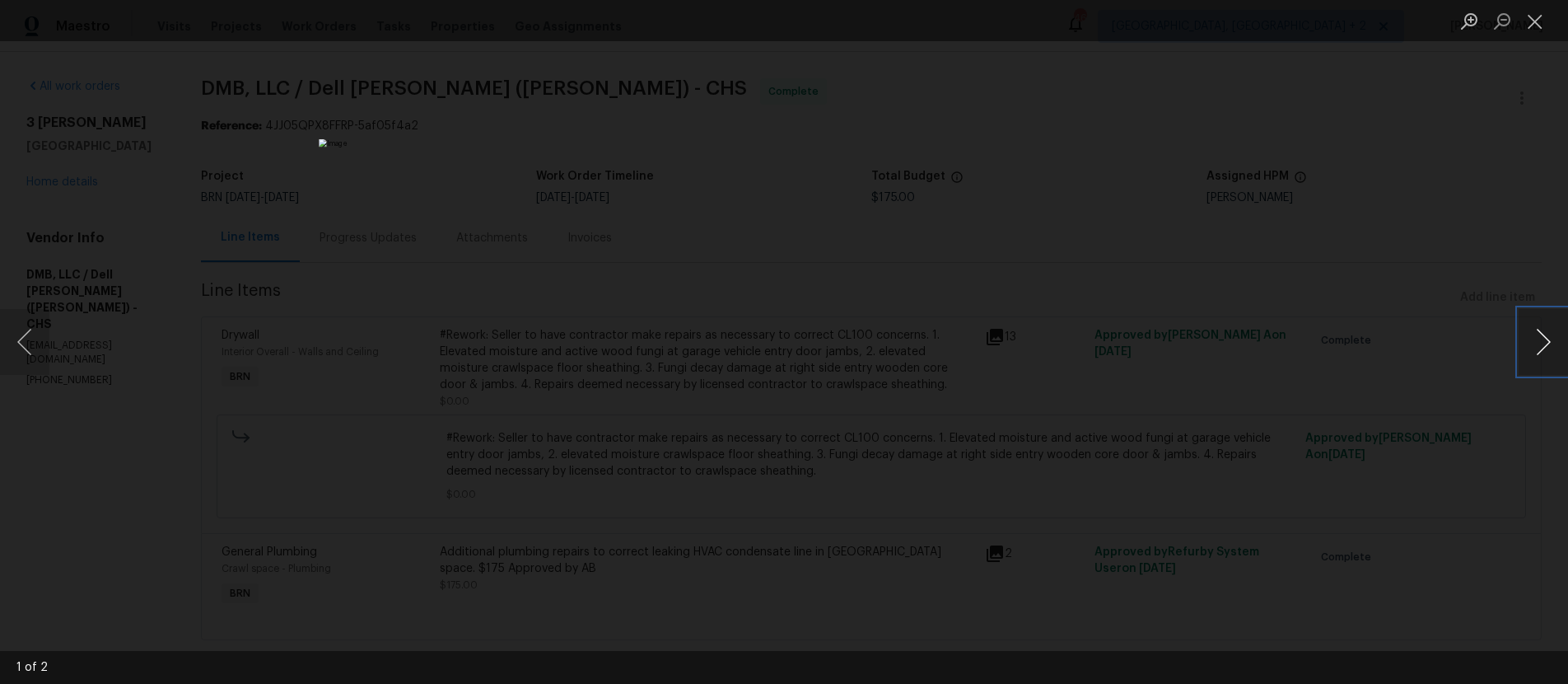
click at [1541, 345] on button "Next image" at bounding box center [1543, 342] width 50 height 66
click at [1404, 465] on div "Lightbox" at bounding box center [784, 342] width 1568 height 684
